Goal: Information Seeking & Learning: Understand process/instructions

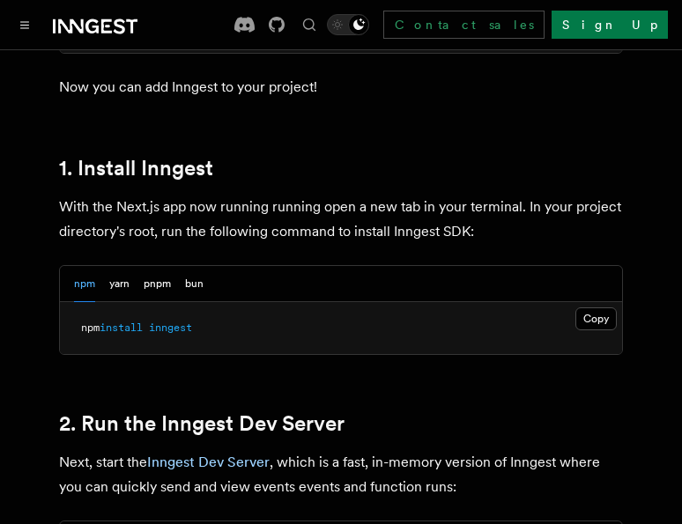
scroll to position [967, 0]
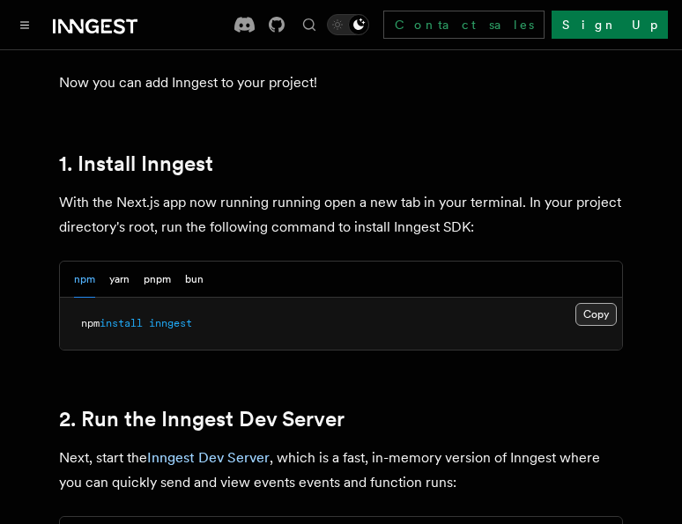
click at [604, 303] on button "Copy Copied" at bounding box center [595, 314] width 41 height 23
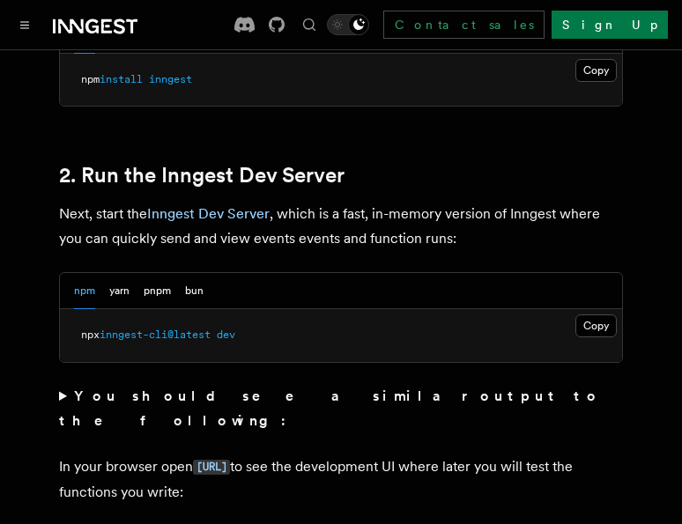
scroll to position [1212, 0]
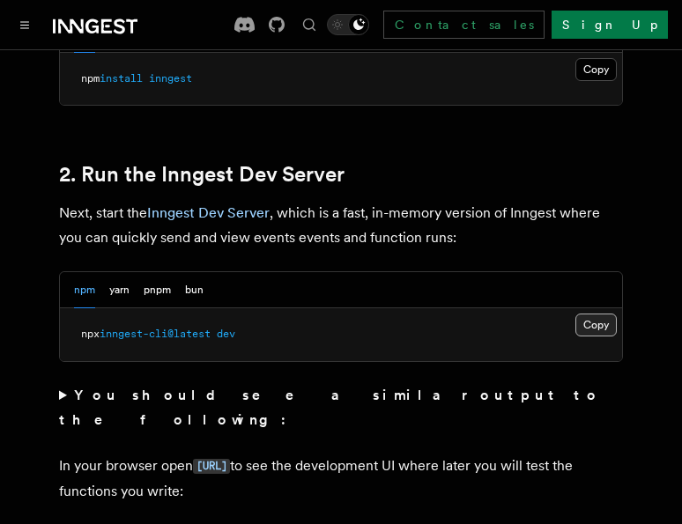
click at [597, 314] on button "Copy Copied" at bounding box center [595, 325] width 41 height 23
click at [230, 459] on code "[URL]" at bounding box center [211, 466] width 37 height 15
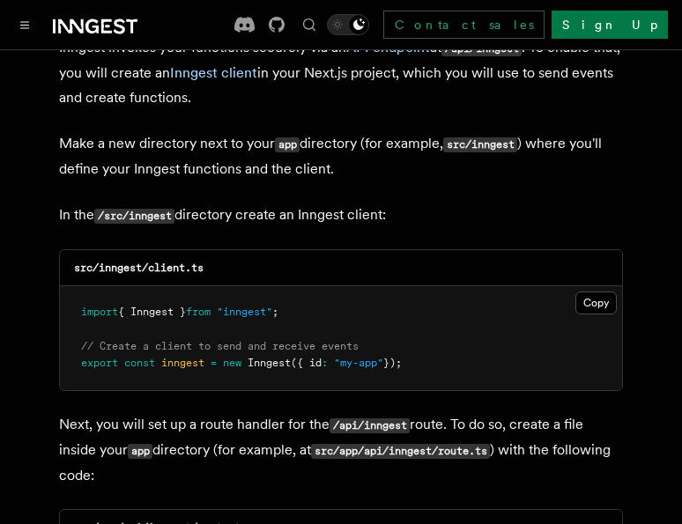
scroll to position [2184, 0]
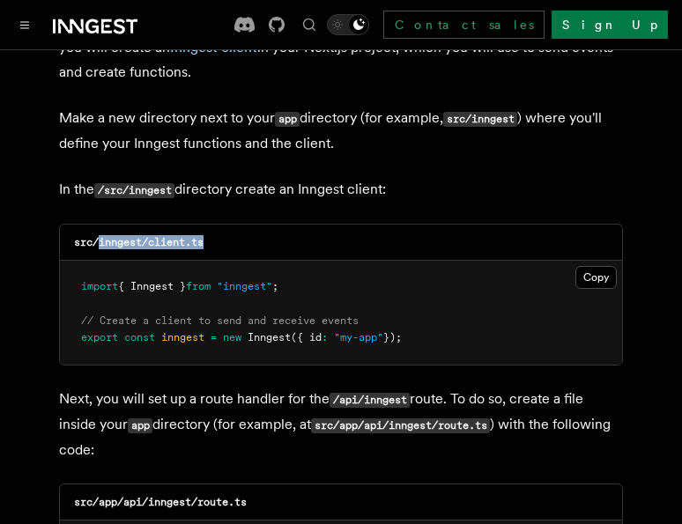
drag, startPoint x: 99, startPoint y: 191, endPoint x: 226, endPoint y: 189, distance: 126.9
click at [226, 225] on div "src/inngest/client.ts" at bounding box center [341, 243] width 562 height 36
copy code "inngest/client.ts"
click at [599, 266] on button "Copy Copied" at bounding box center [595, 277] width 41 height 23
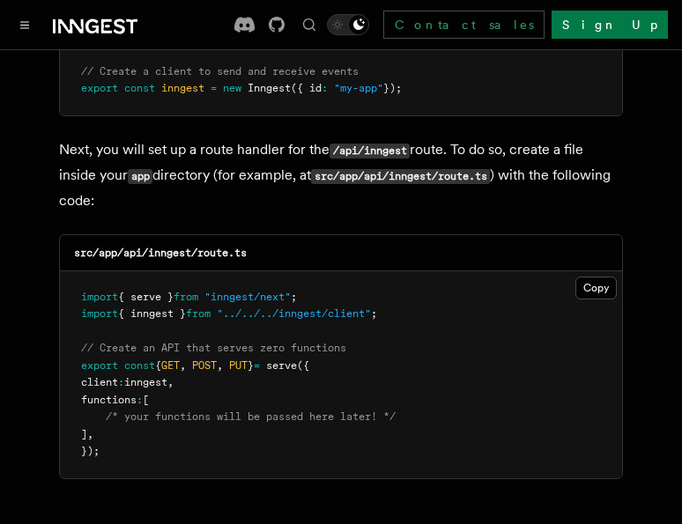
scroll to position [2439, 0]
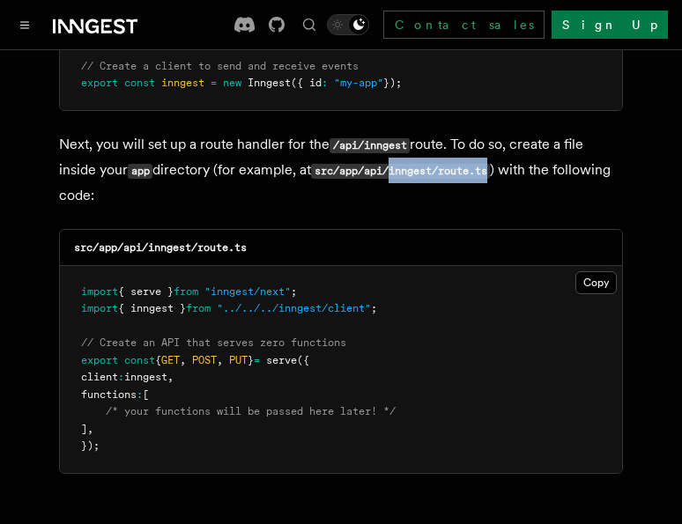
drag, startPoint x: 399, startPoint y: 119, endPoint x: 497, endPoint y: 118, distance: 97.8
click at [490, 164] on code "src/app/api/inngest/route.ts" at bounding box center [400, 171] width 179 height 15
copy code "inngest/route.ts"
click at [589, 271] on button "Copy Copied" at bounding box center [595, 282] width 41 height 23
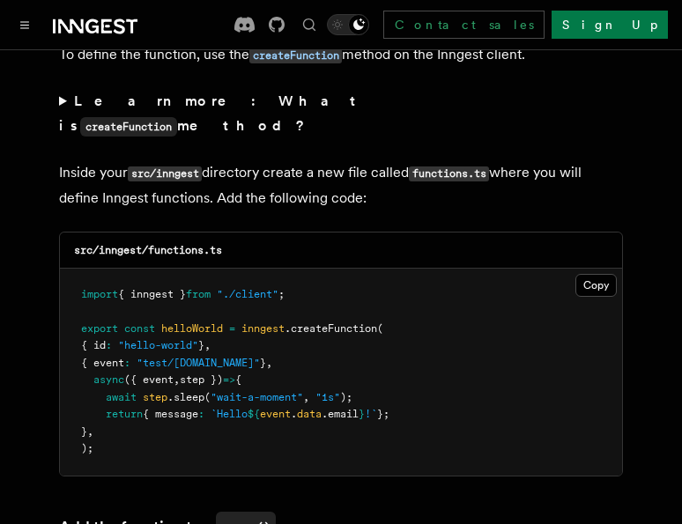
scroll to position [3115, 0]
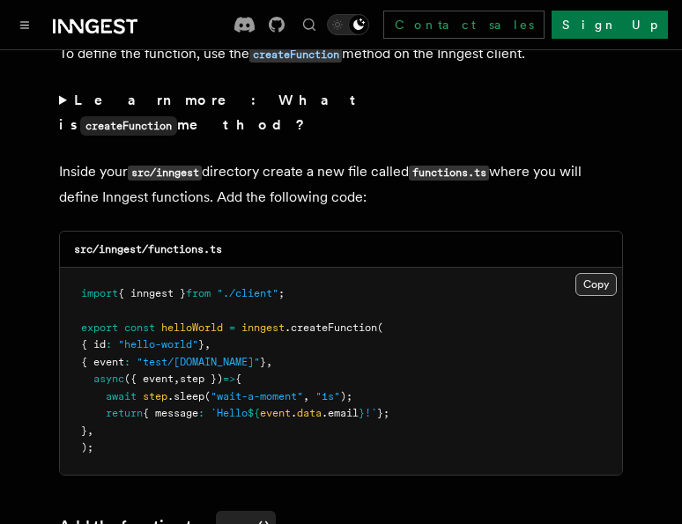
click at [610, 273] on button "Copy Copied" at bounding box center [595, 284] width 41 height 23
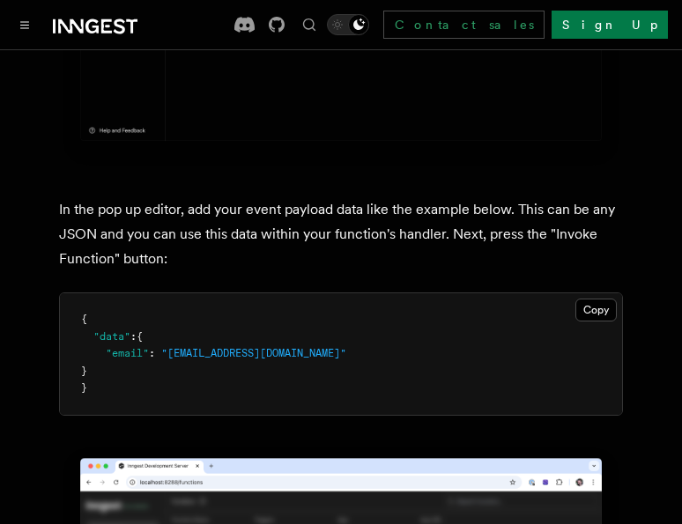
scroll to position [5068, 0]
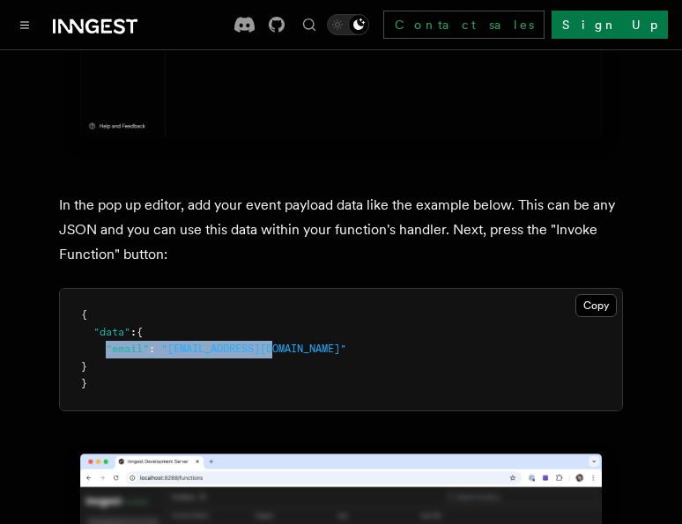
drag, startPoint x: 107, startPoint y: 270, endPoint x: 286, endPoint y: 270, distance: 178.9
click at [286, 289] on pre "{ "data" : { "email" : "[EMAIL_ADDRESS][DOMAIN_NAME]" } }" at bounding box center [341, 350] width 562 height 122
copy span ""email" : "[EMAIL_ADDRESS][DOMAIN_NAME]""
